Goal: Find specific fact: Find specific fact

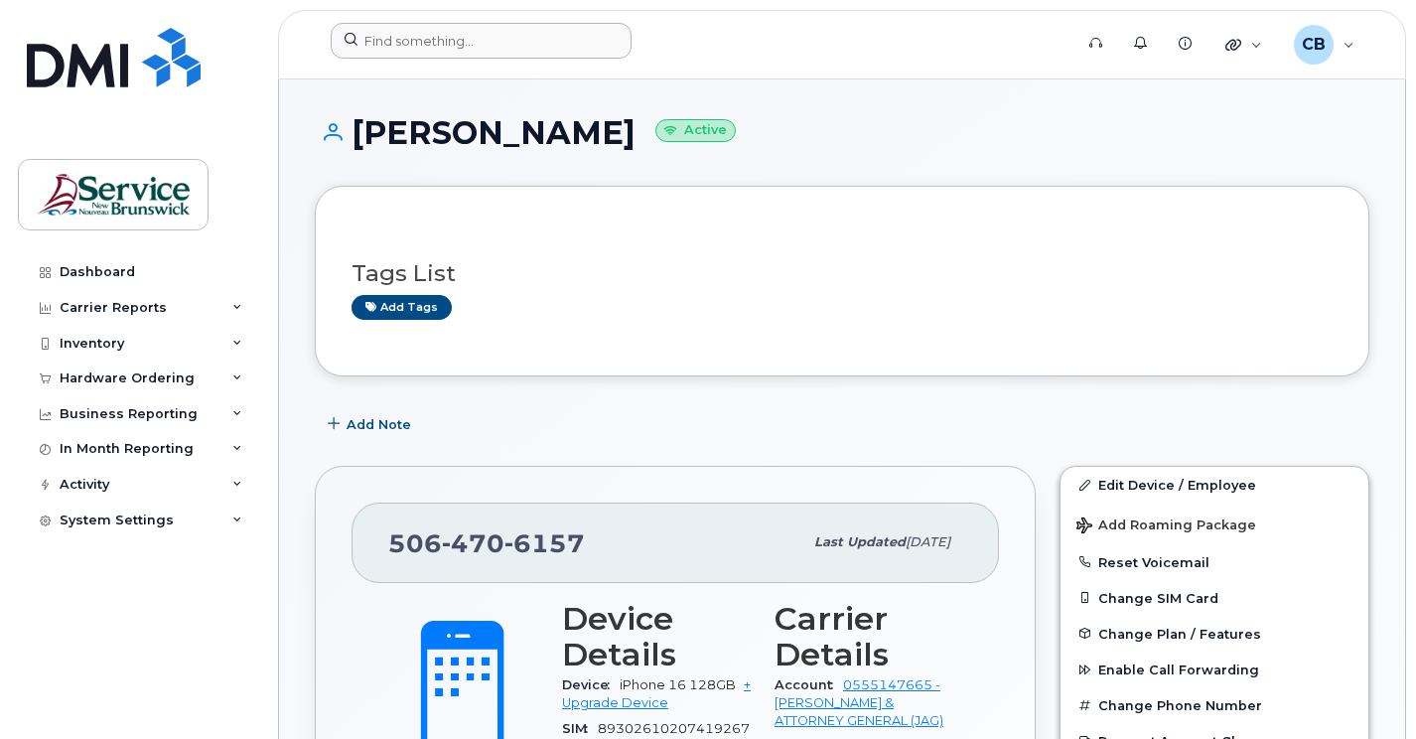
scroll to position [298, 0]
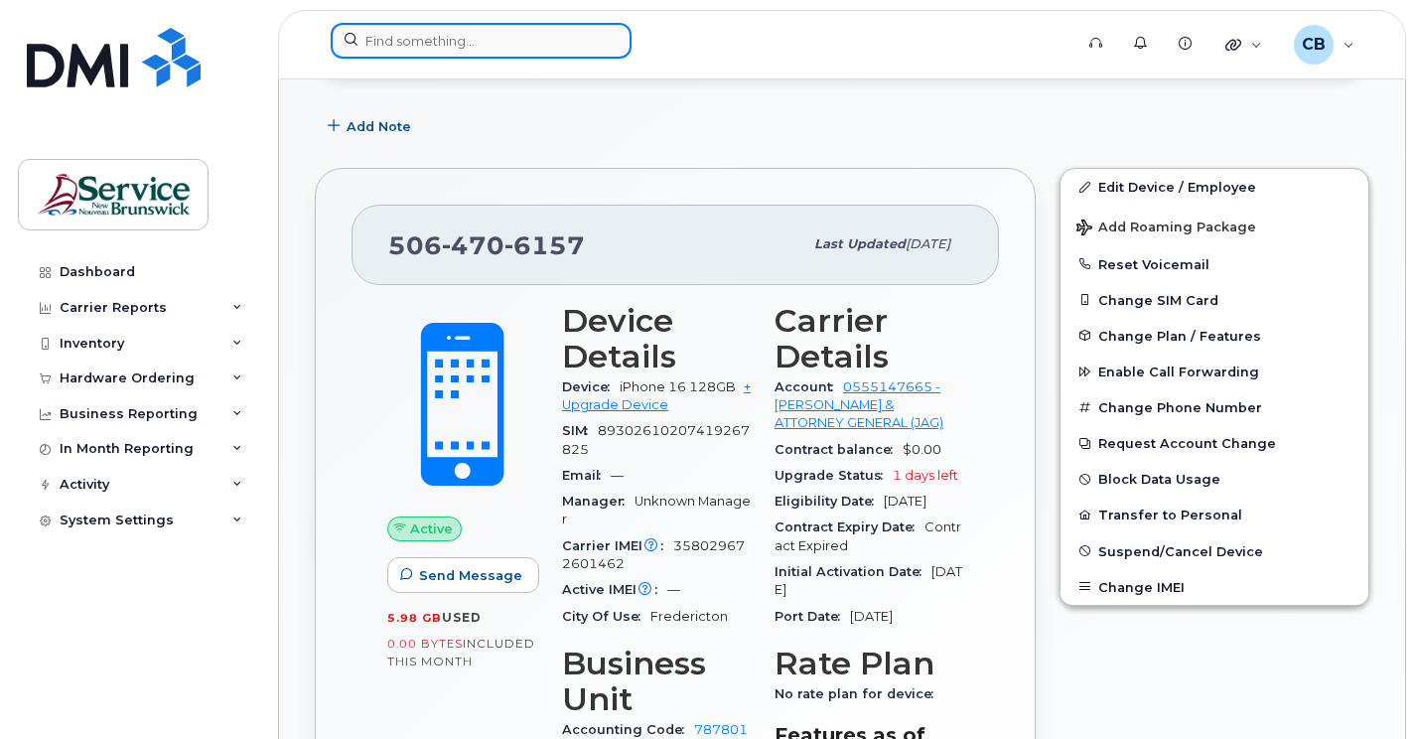
click at [430, 41] on input at bounding box center [481, 41] width 301 height 36
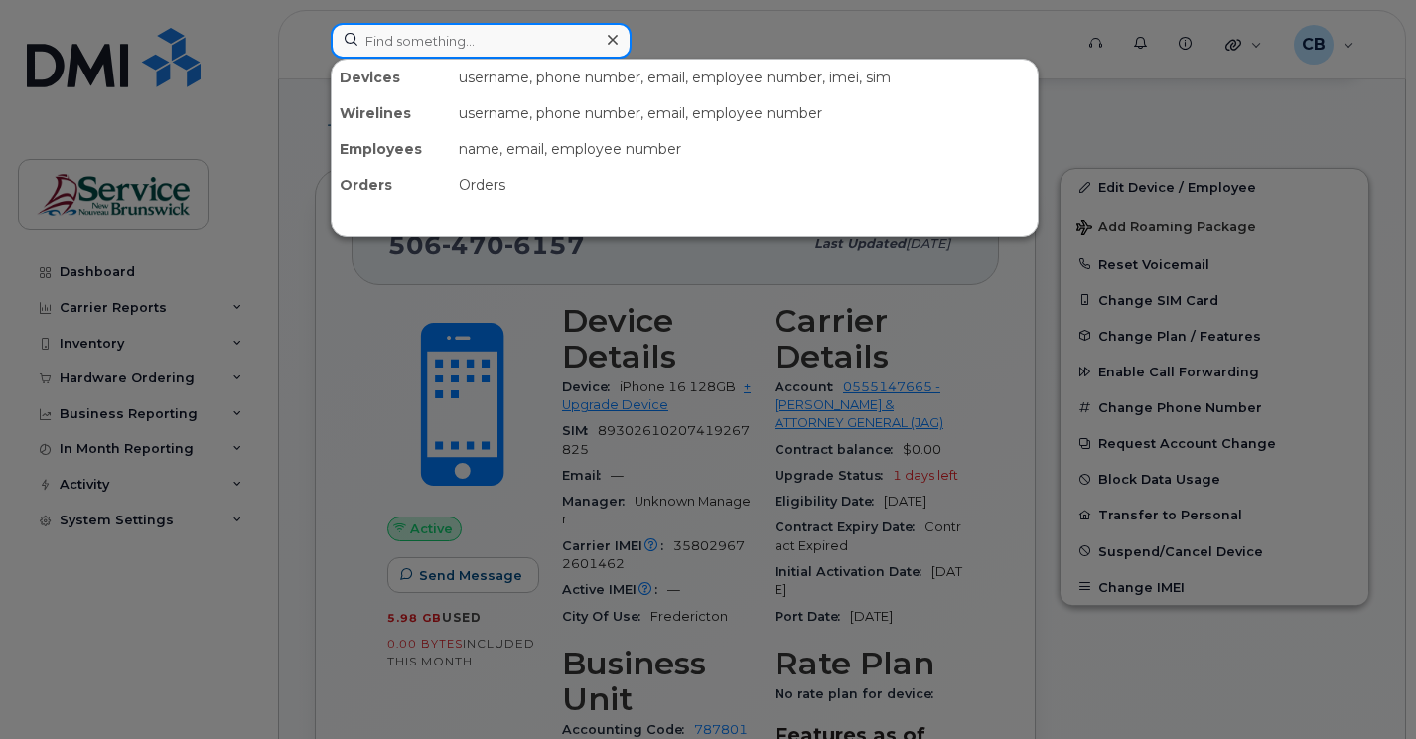
paste input "5064532926"
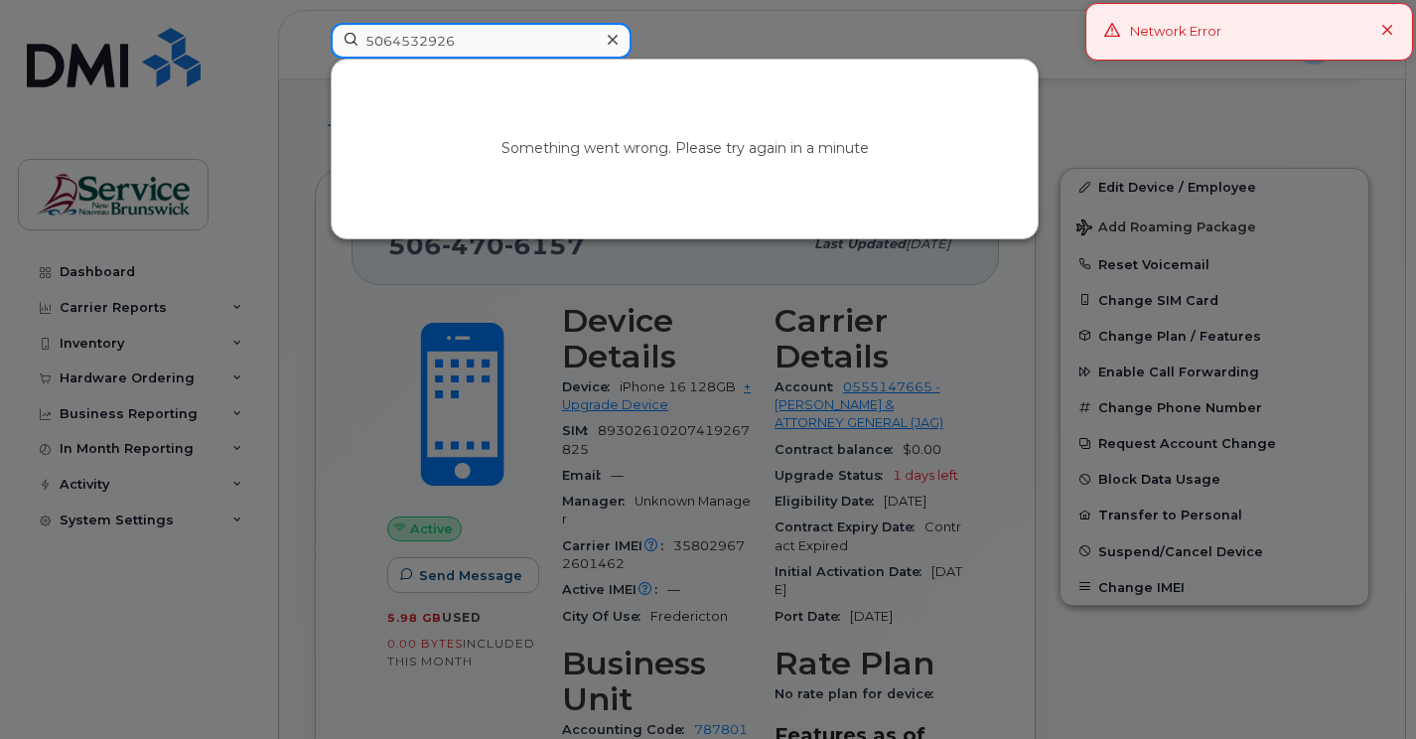
type input "5064532926"
click at [90, 77] on div at bounding box center [708, 369] width 1416 height 739
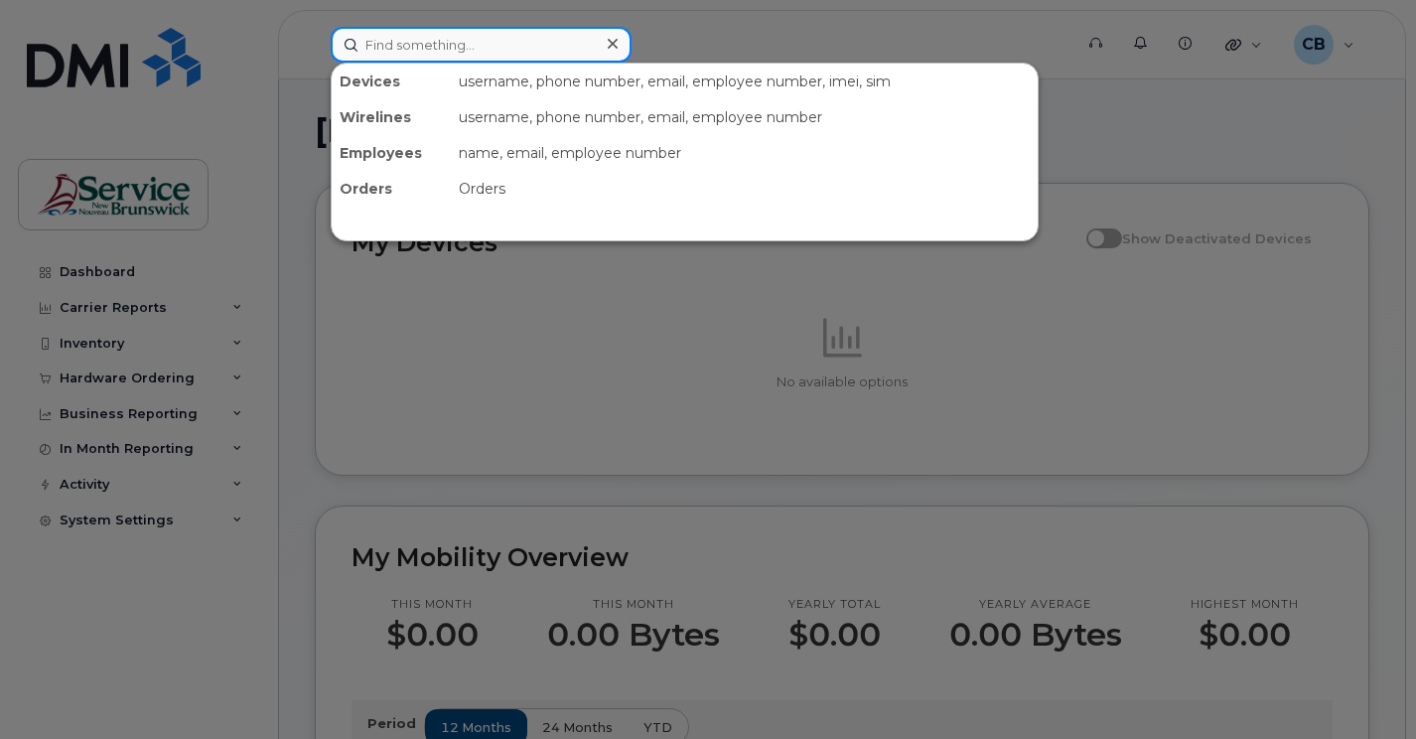
click at [372, 50] on input at bounding box center [481, 45] width 301 height 36
paste input "5064532926"
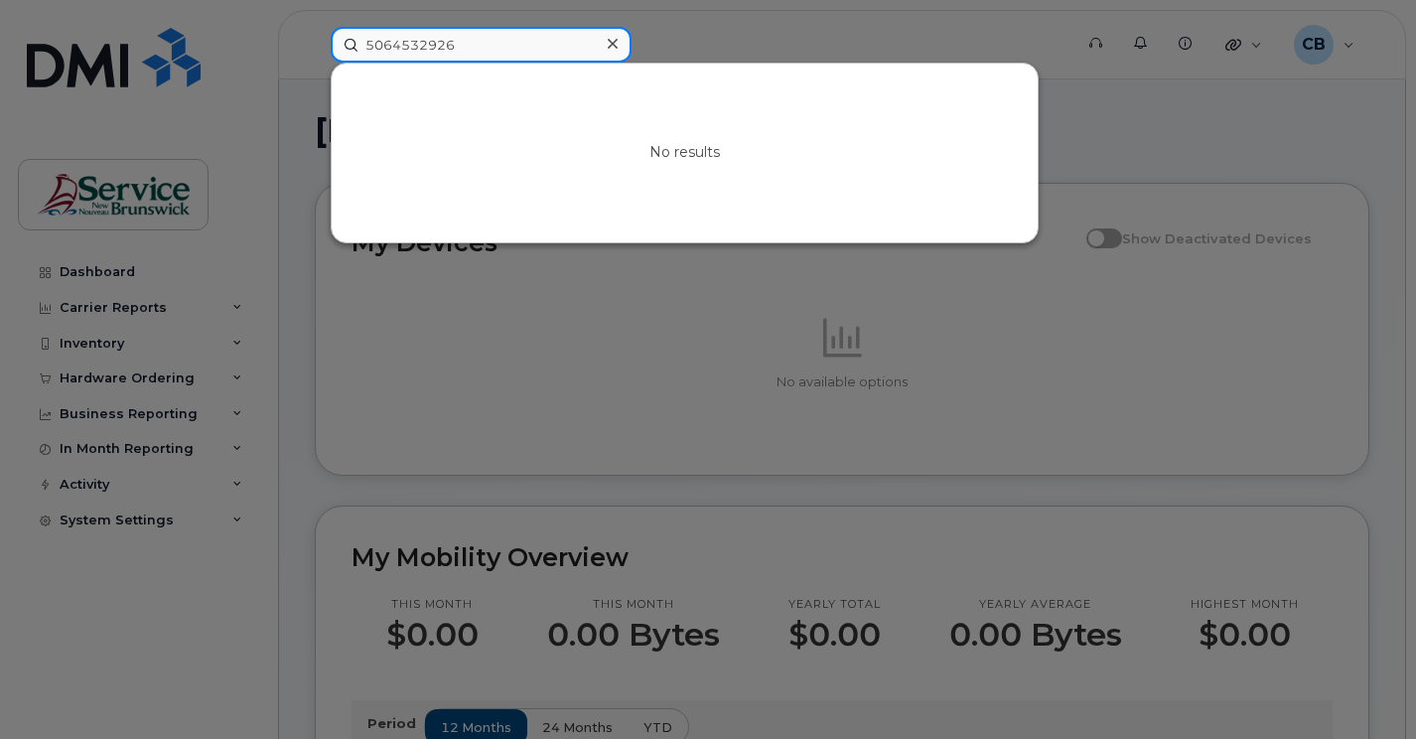
click at [372, 50] on input "5064532926" at bounding box center [481, 45] width 301 height 36
drag, startPoint x: 462, startPoint y: 47, endPoint x: 358, endPoint y: 50, distance: 103.3
click at [358, 50] on input "5064532926" at bounding box center [481, 45] width 301 height 36
type input "ramrattan"
